Goal: Find specific page/section

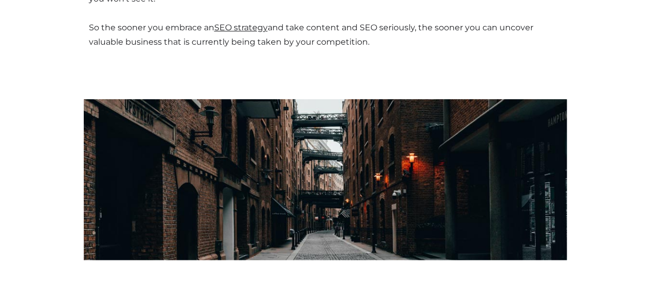
scroll to position [2260, 0]
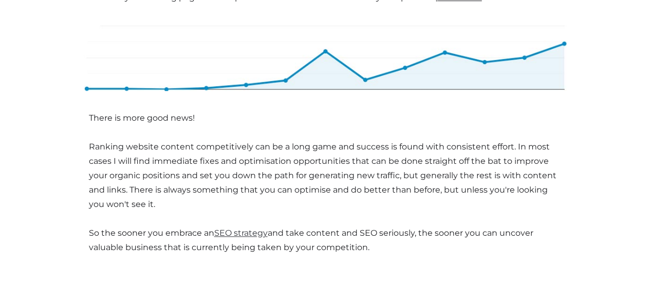
click at [234, 228] on link "SEO strategy" at bounding box center [240, 233] width 53 height 10
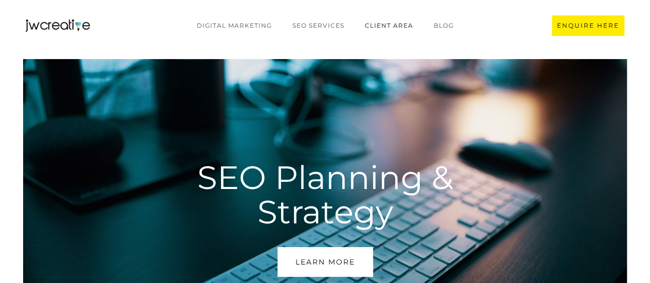
click at [383, 26] on link "CLIENT AREA" at bounding box center [388, 26] width 69 height 20
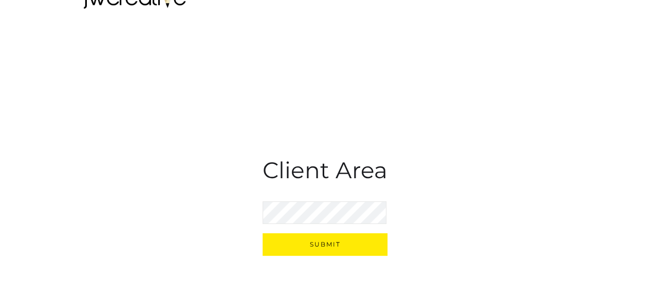
scroll to position [72, 0]
